Goal: Book appointment/travel/reservation

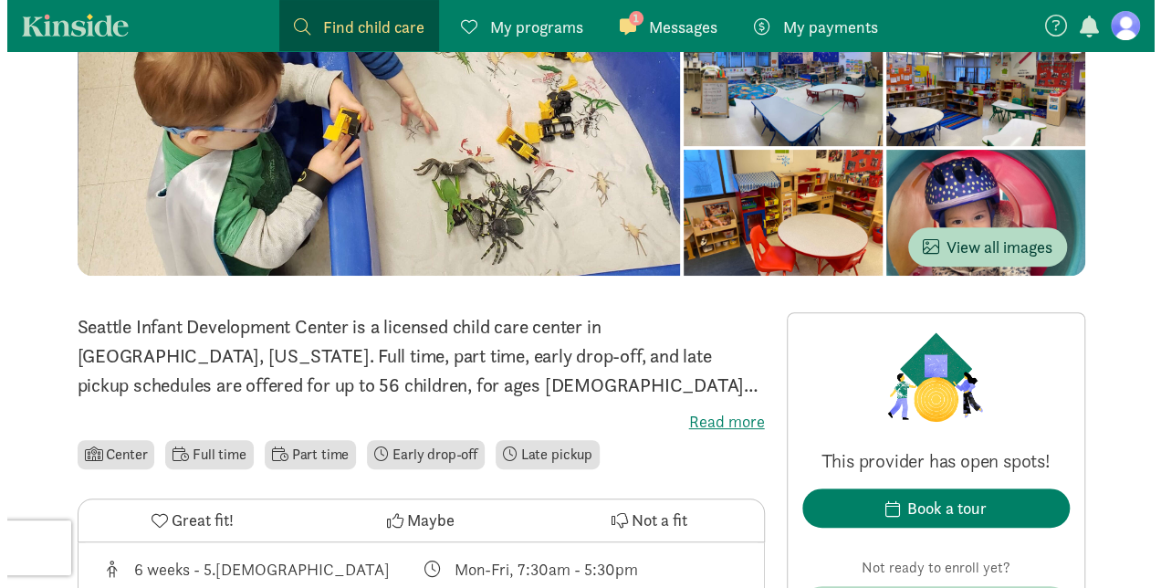
scroll to position [208, 0]
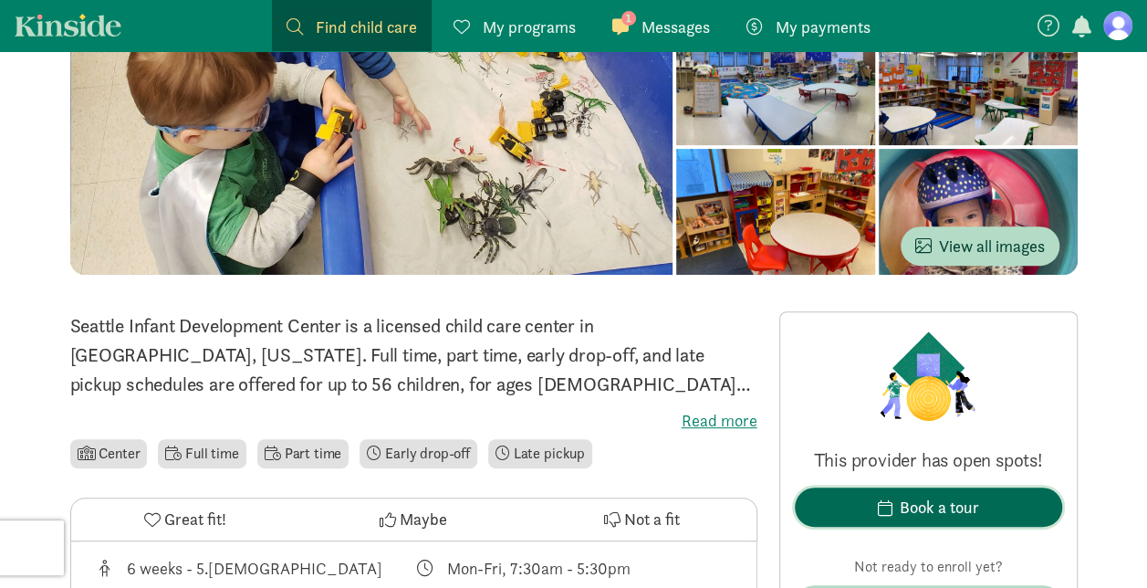
click at [920, 513] on div "Book a tour" at bounding box center [939, 507] width 79 height 25
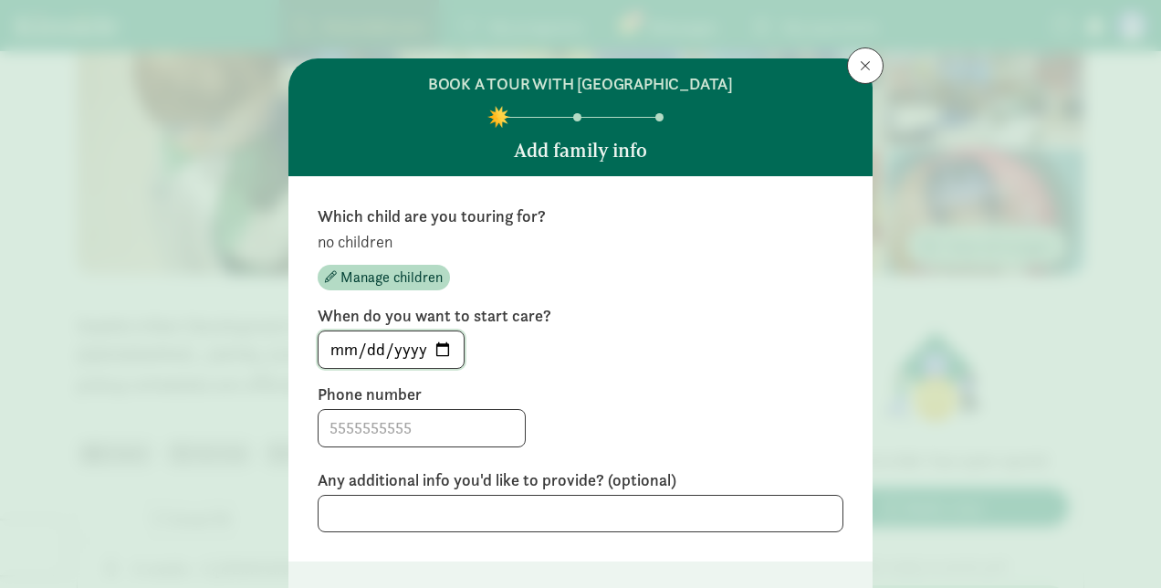
click at [441, 345] on input "[DATE]" at bounding box center [390, 349] width 145 height 37
click at [438, 352] on input "[DATE]" at bounding box center [390, 349] width 145 height 37
type input "[DATE]"
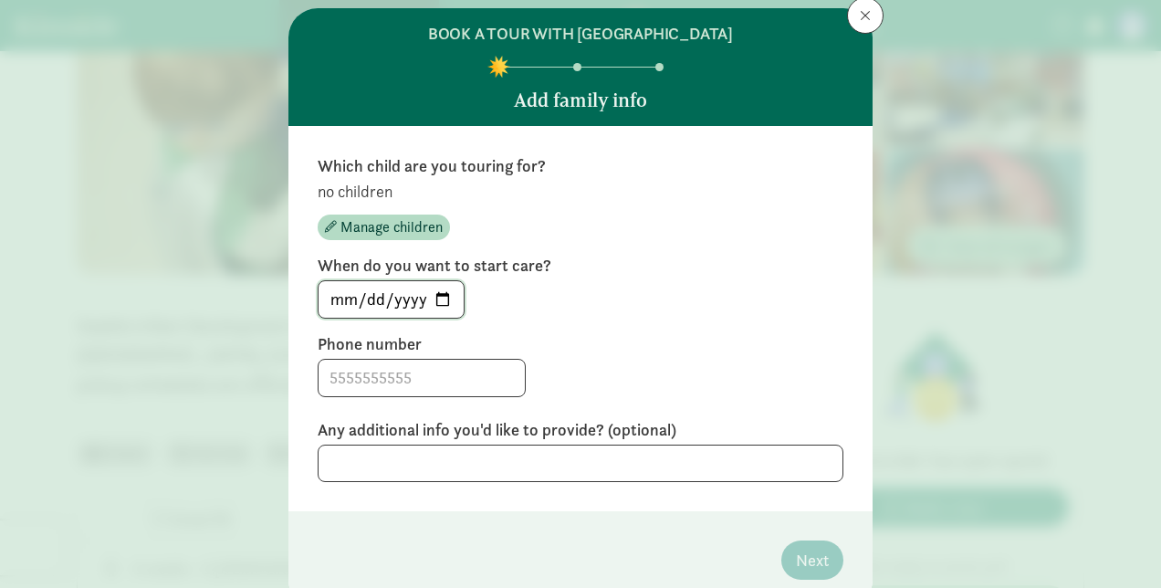
scroll to position [51, 0]
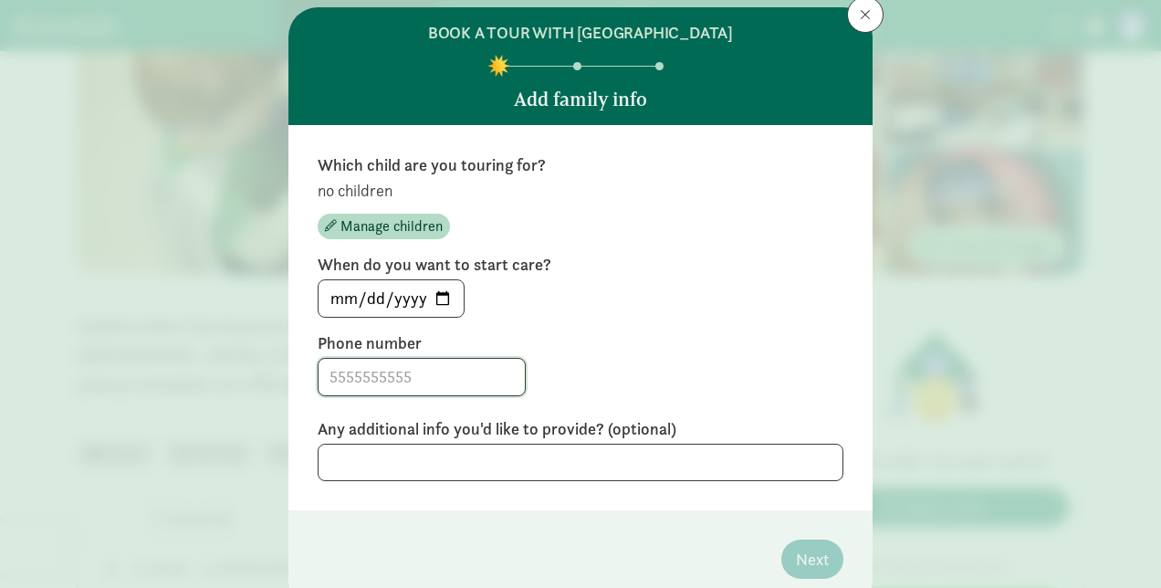
click at [399, 381] on input at bounding box center [421, 377] width 206 height 37
type input "5037524940"
click at [372, 458] on textarea at bounding box center [581, 461] width 526 height 37
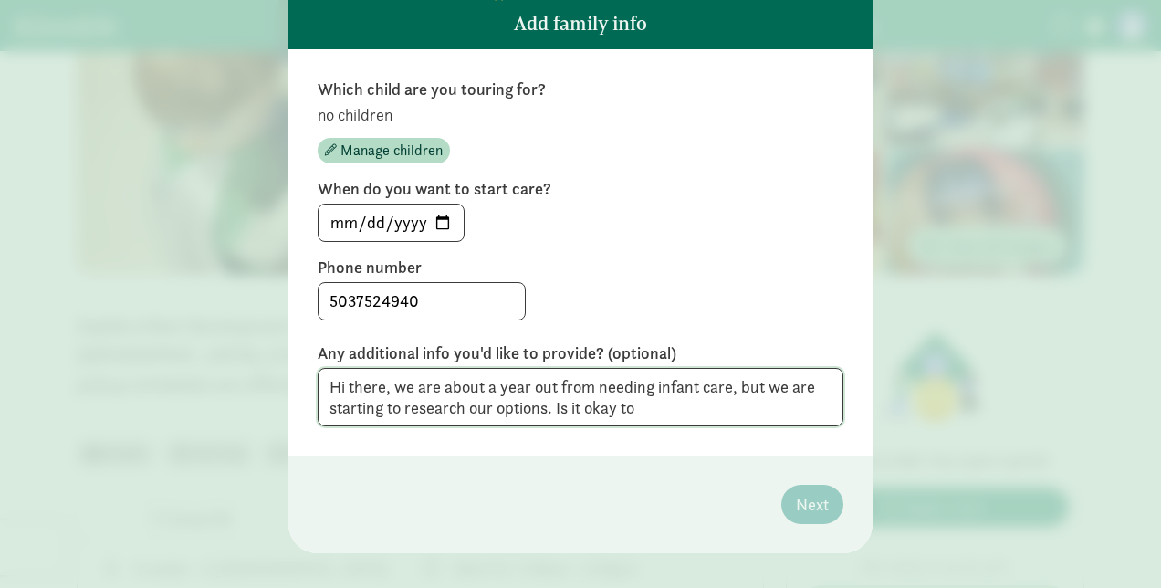
scroll to position [128, 0]
click at [551, 407] on textarea "Hi there, we are about a year out from needing infant care, but we are starting…" at bounding box center [581, 396] width 526 height 59
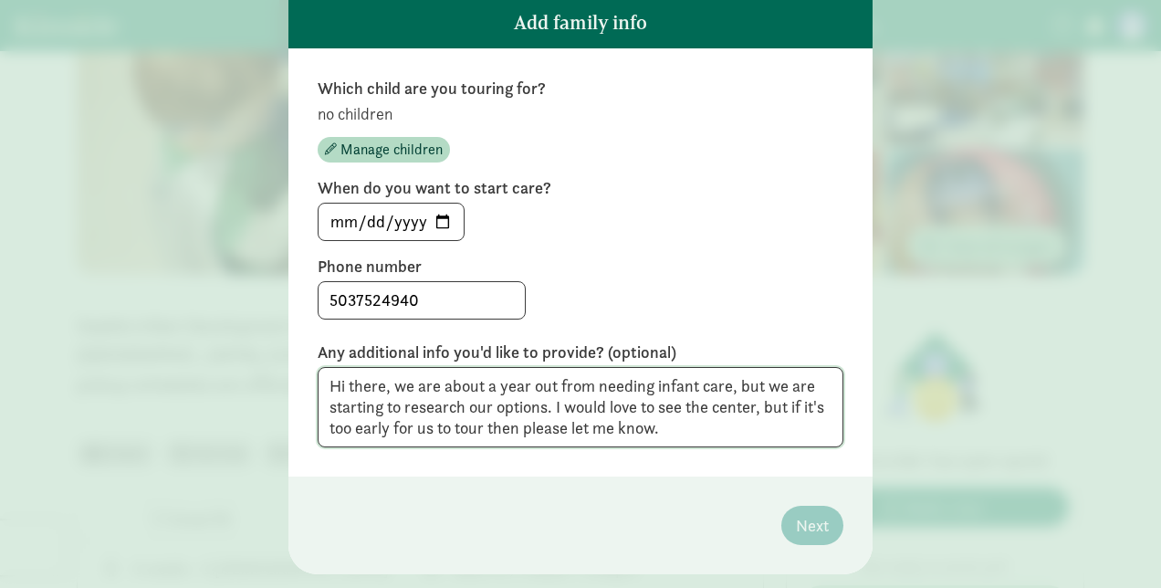
scroll to position [122, 0]
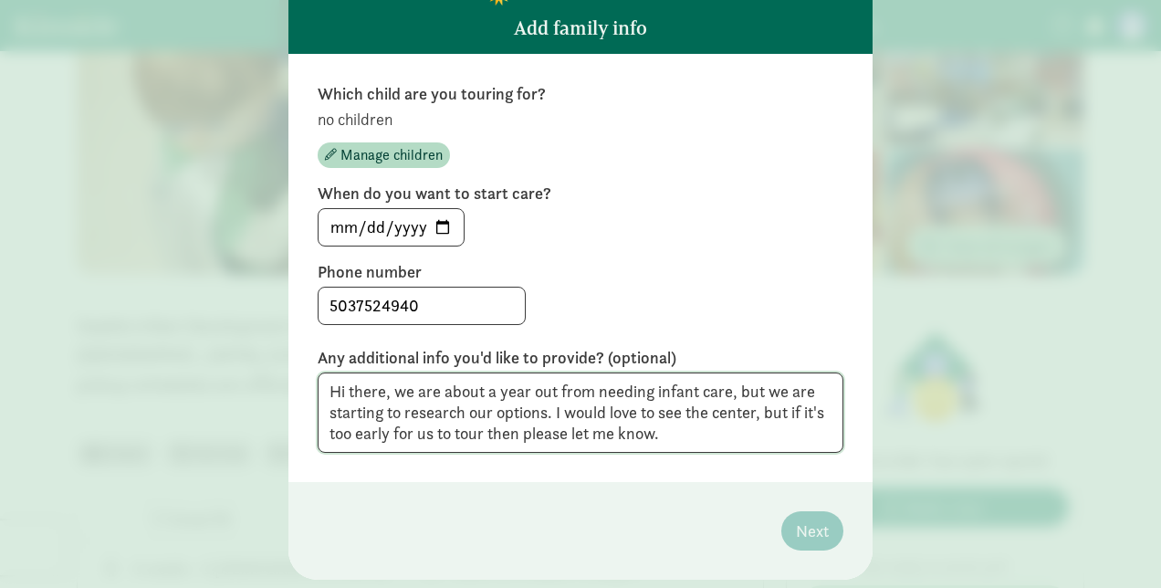
type textarea "Hi there, we are about a year out from needing infant care, but we are starting…"
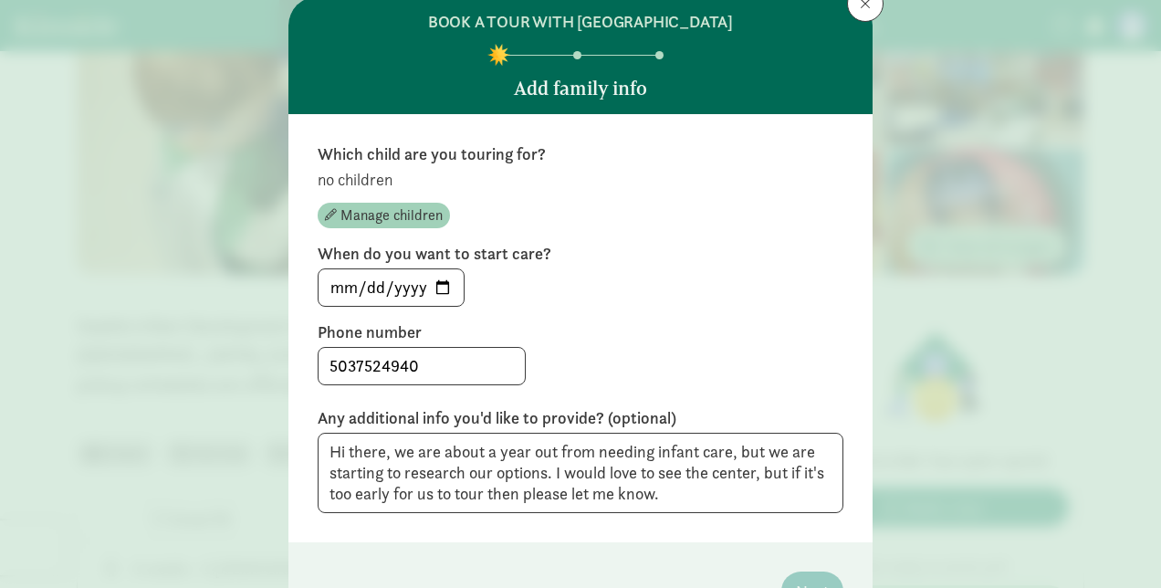
scroll to position [62, 0]
click at [368, 215] on span "Manage children" at bounding box center [391, 215] width 102 height 22
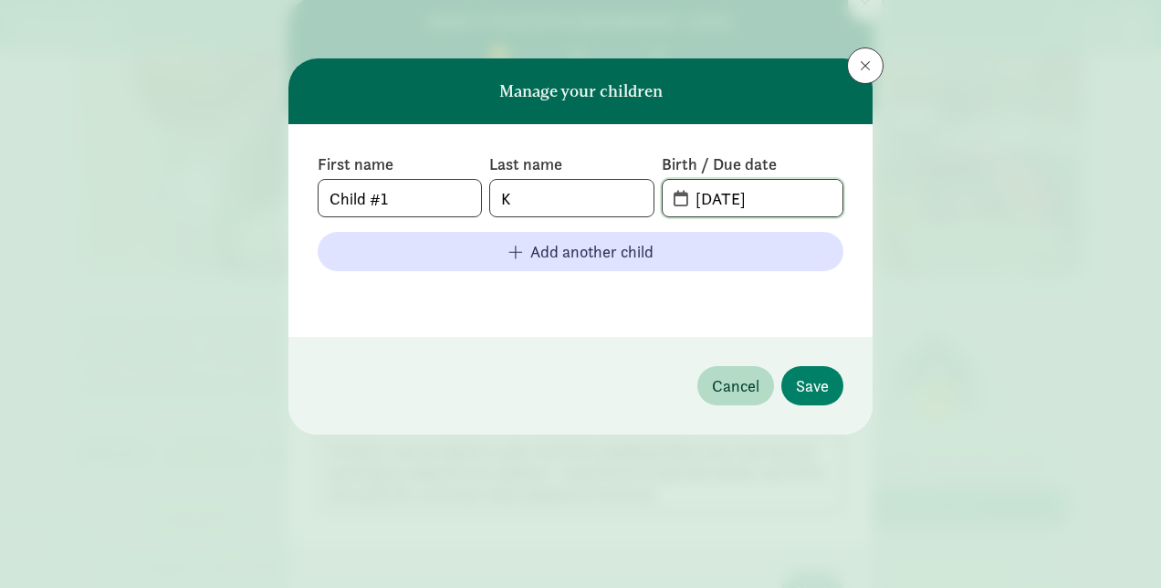
click at [684, 204] on input "[DATE]" at bounding box center [763, 198] width 158 height 37
click at [676, 199] on span "[DATE]" at bounding box center [753, 198] width 180 height 37
click at [743, 193] on input "[DATE]" at bounding box center [763, 198] width 158 height 37
click at [814, 214] on input "[DATE]" at bounding box center [763, 198] width 158 height 37
click at [680, 206] on span "[DATE]" at bounding box center [753, 198] width 180 height 37
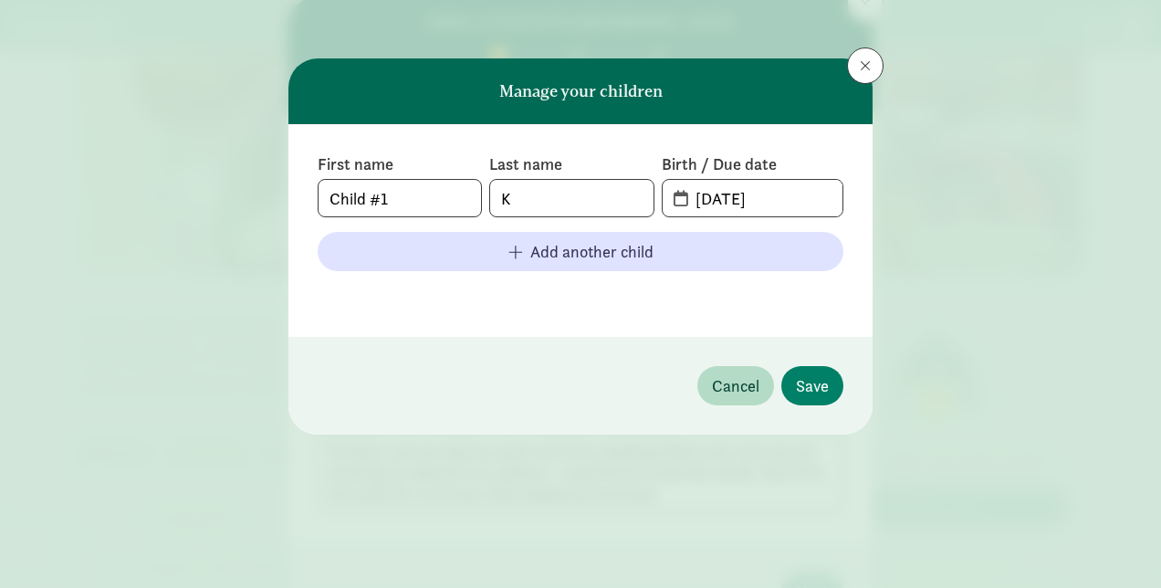
click at [680, 206] on span "[DATE]" at bounding box center [753, 198] width 180 height 37
click at [684, 187] on input "[DATE]" at bounding box center [763, 198] width 158 height 37
click at [788, 195] on input "[DATE]" at bounding box center [763, 198] width 158 height 37
type input "[DATE]"
click at [803, 381] on span "Save" at bounding box center [812, 385] width 33 height 25
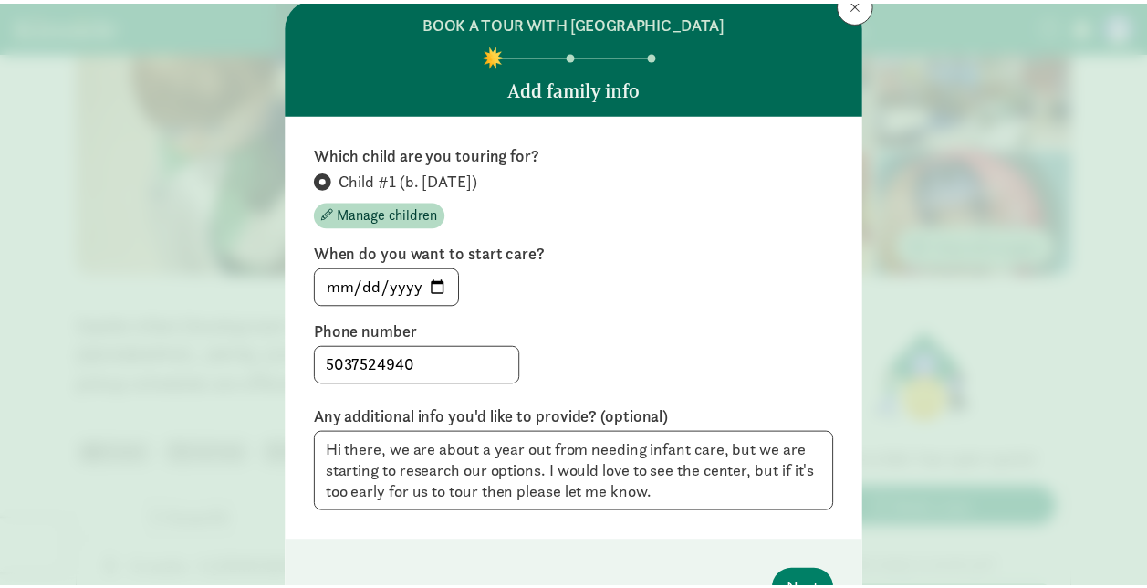
scroll to position [170, 0]
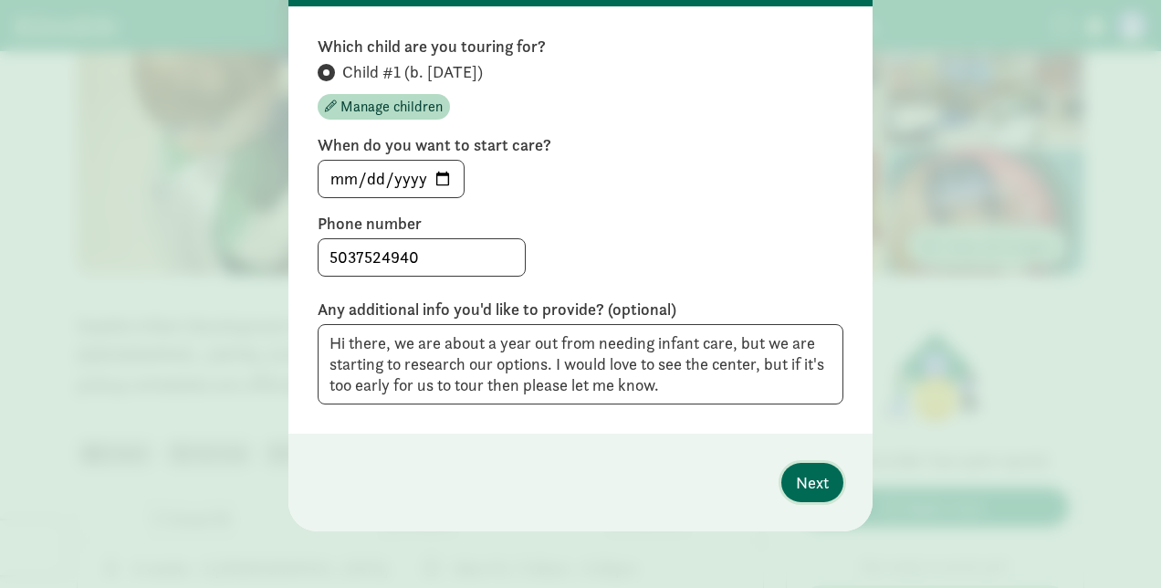
click at [804, 487] on span "Next" at bounding box center [812, 482] width 33 height 25
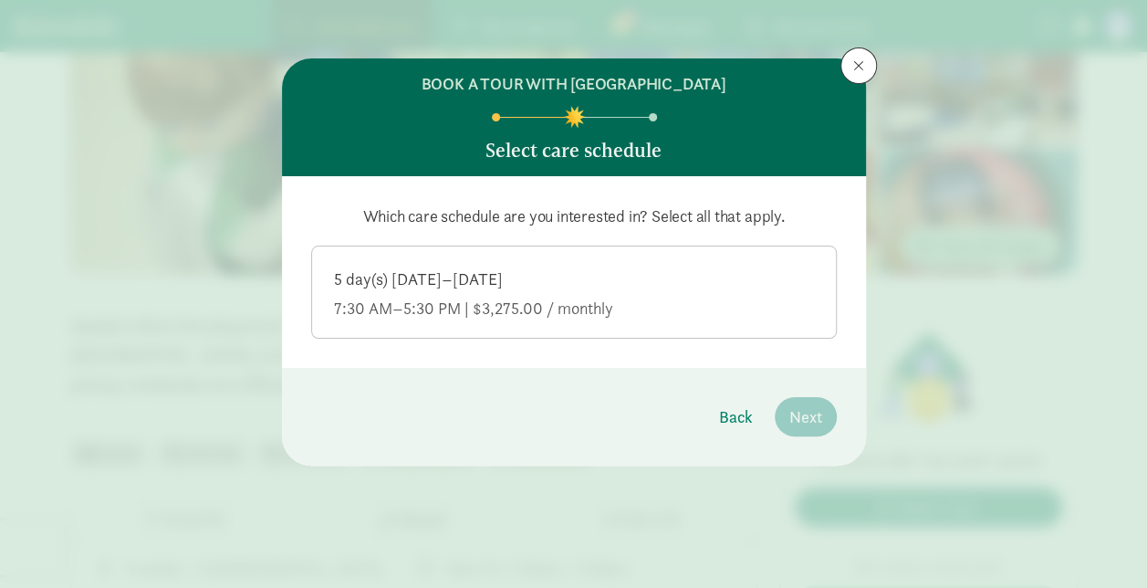
scroll to position [0, 0]
click at [610, 292] on div "5 day(s) [DATE]–[DATE] 7:30 AM–5:30 PM | $3,275.00 / monthly" at bounding box center [574, 293] width 480 height 51
click at [0, 0] on input "5 day(s) [DATE]–[DATE] 7:30 AM–5:30 PM | $3,275.00 / monthly" at bounding box center [0, 0] width 0 height 0
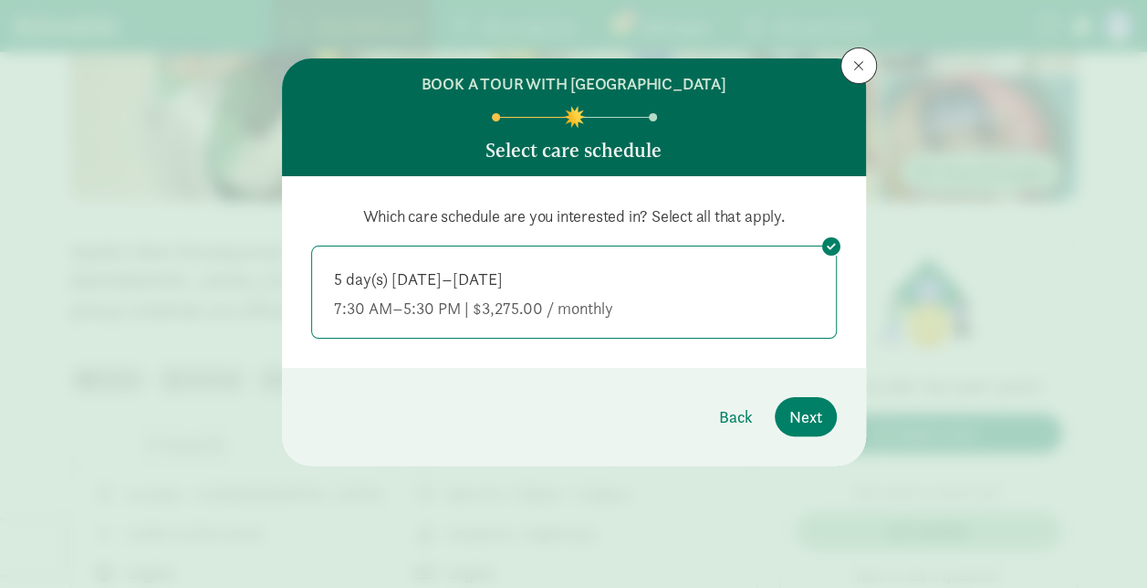
scroll to position [283, 0]
click at [805, 415] on span "Next" at bounding box center [805, 416] width 33 height 25
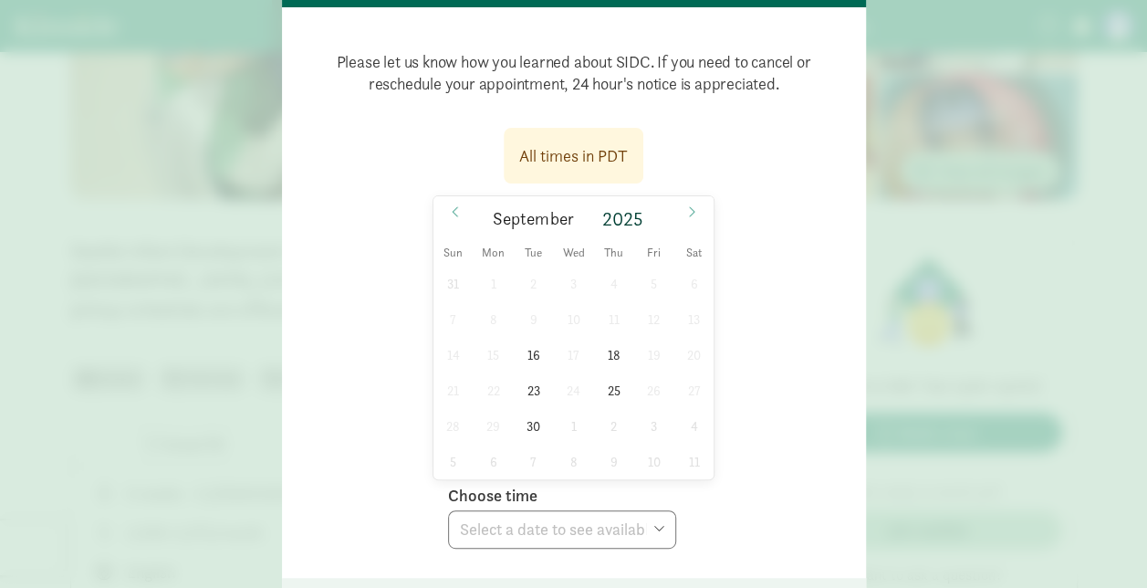
scroll to position [171, 0]
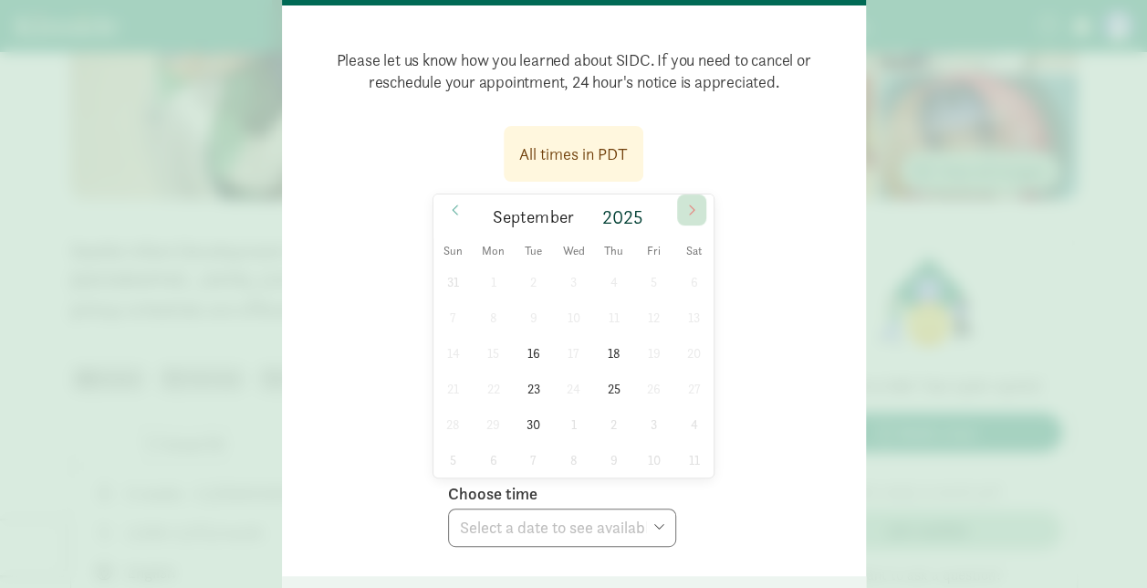
click at [686, 205] on icon at bounding box center [691, 209] width 11 height 13
click at [450, 211] on icon at bounding box center [455, 209] width 11 height 13
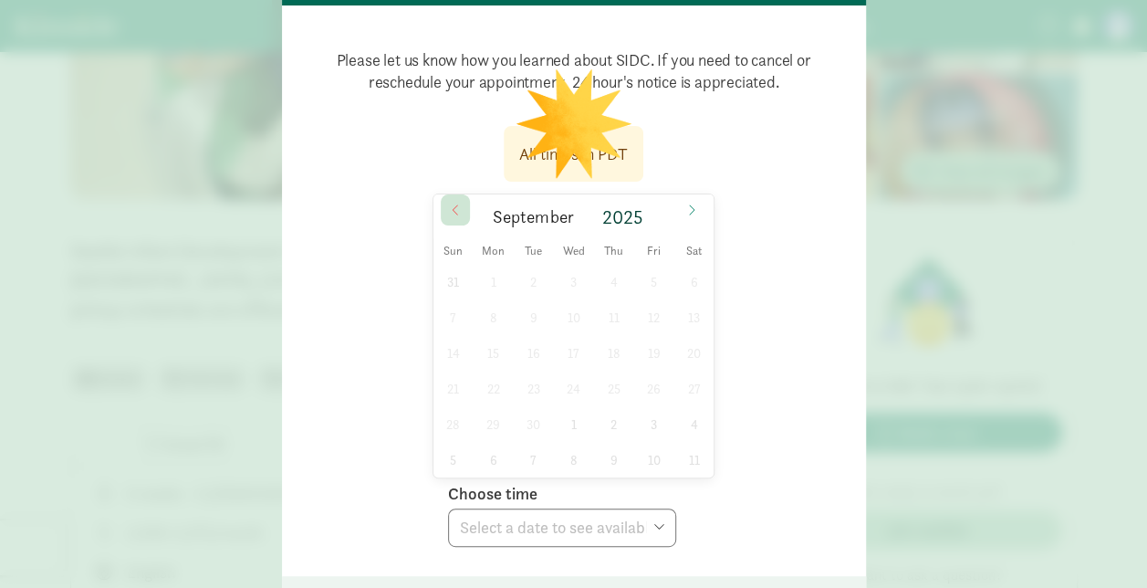
click at [450, 211] on icon at bounding box center [455, 209] width 11 height 13
click at [692, 218] on span at bounding box center [691, 209] width 29 height 31
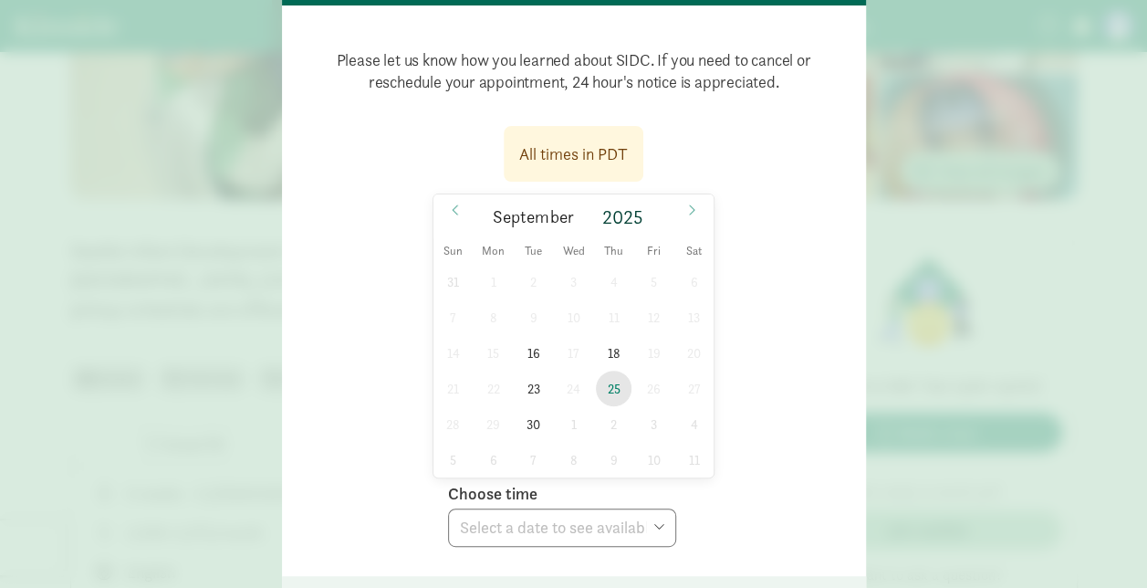
click at [611, 393] on span "25" at bounding box center [614, 388] width 36 height 36
click at [575, 527] on select "Choose time 10:00 AM 03:00 PM" at bounding box center [562, 527] width 228 height 38
select select "[DATE]T15:00:00.000-07:00"
click at [448, 508] on select "Choose time 10:00 AM 03:00 PM" at bounding box center [562, 527] width 228 height 38
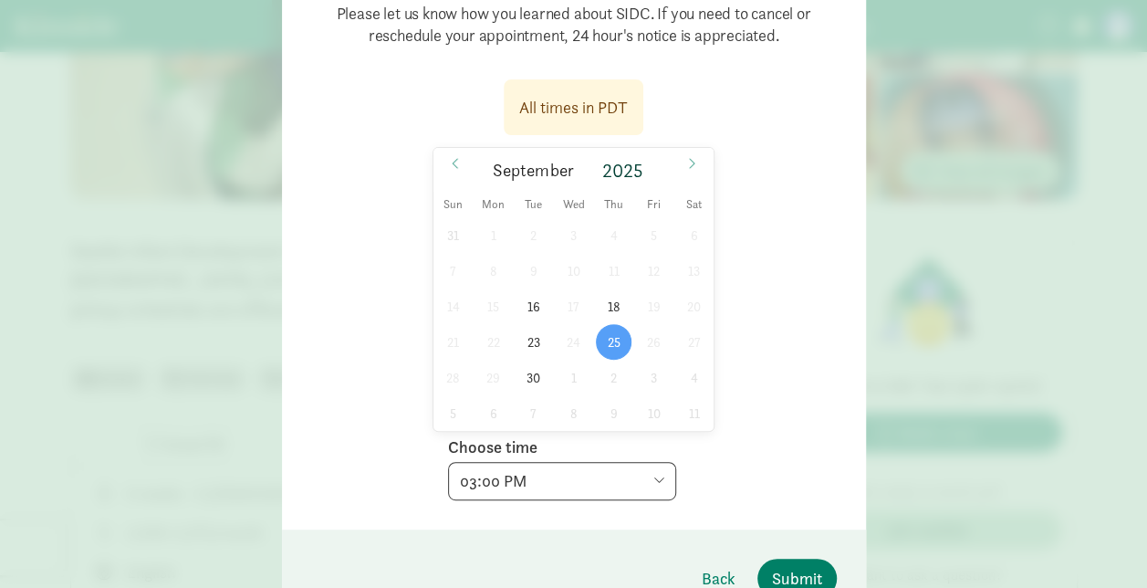
scroll to position [259, 0]
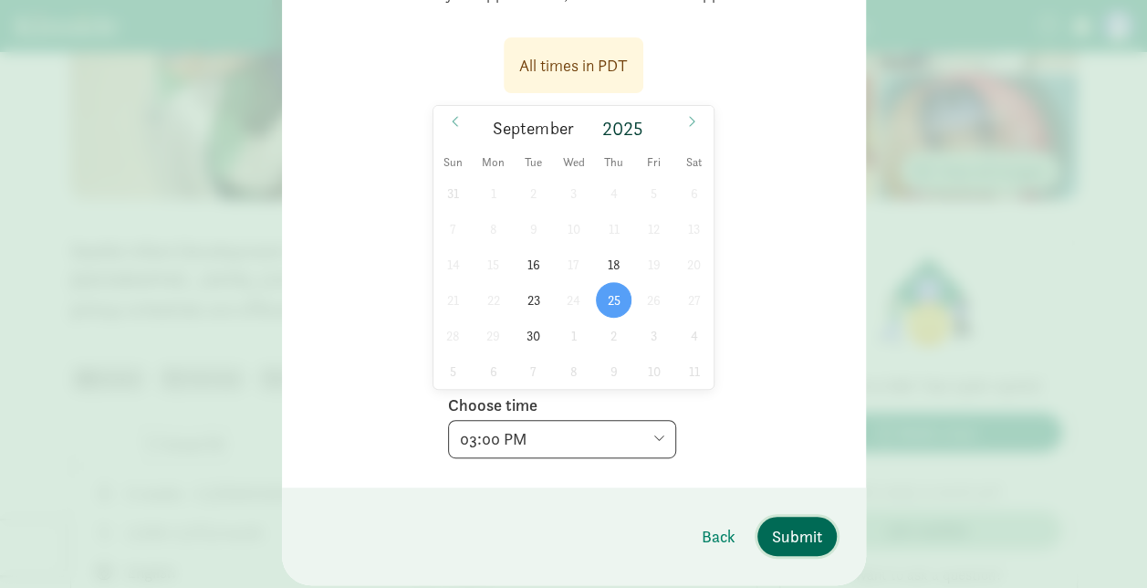
click at [788, 545] on span "Submit" at bounding box center [797, 536] width 50 height 25
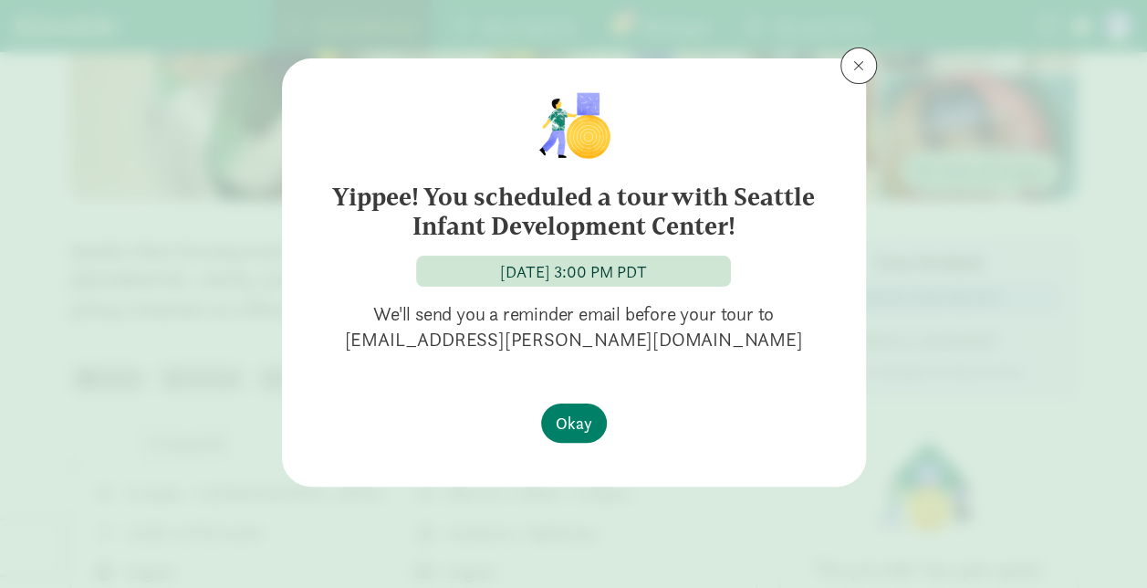
scroll to position [0, 0]
